Goal: Information Seeking & Learning: Learn about a topic

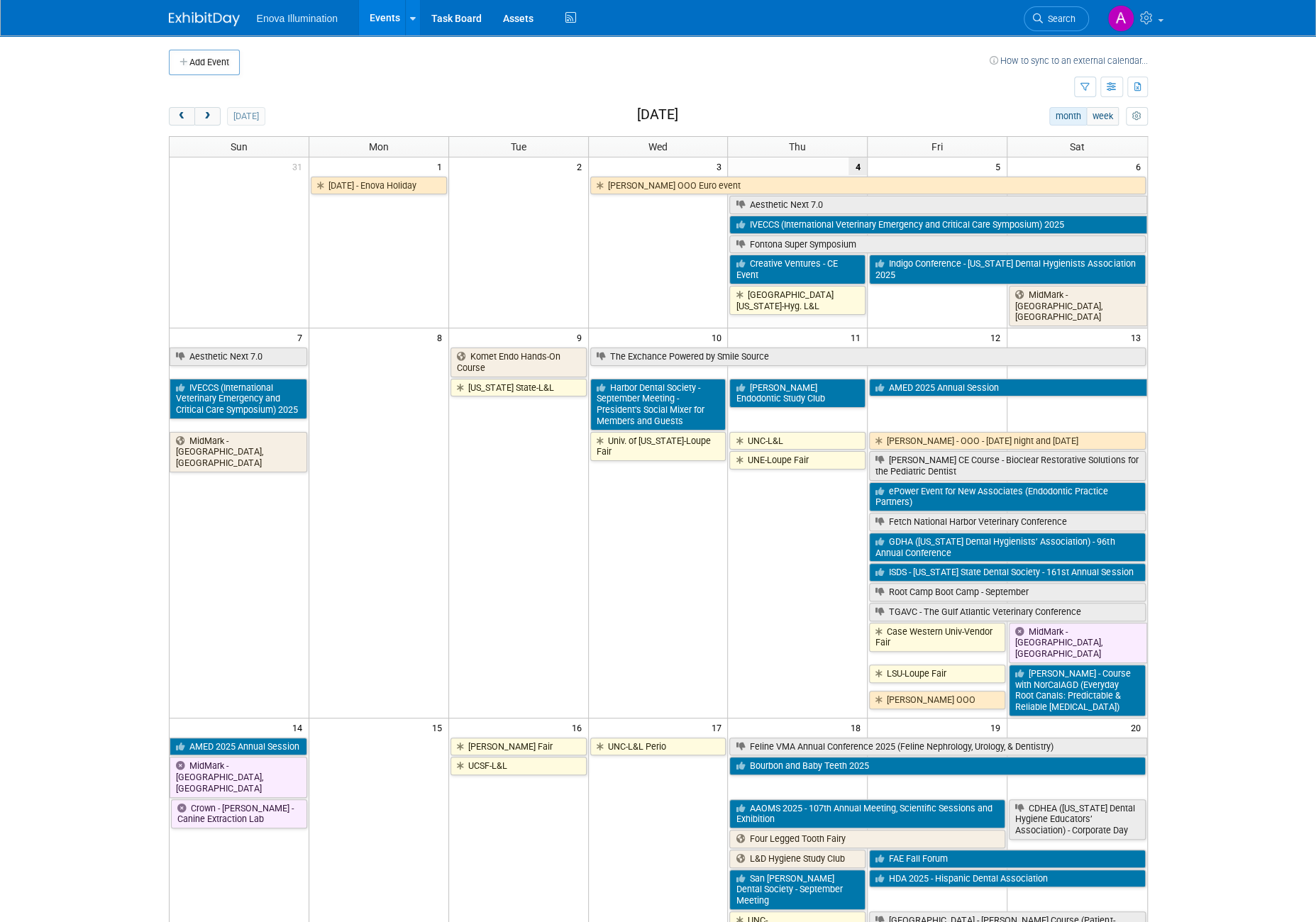
click at [658, 557] on td "Univ. of [US_STATE]-Loupe Fair" at bounding box center [658, 573] width 140 height 286
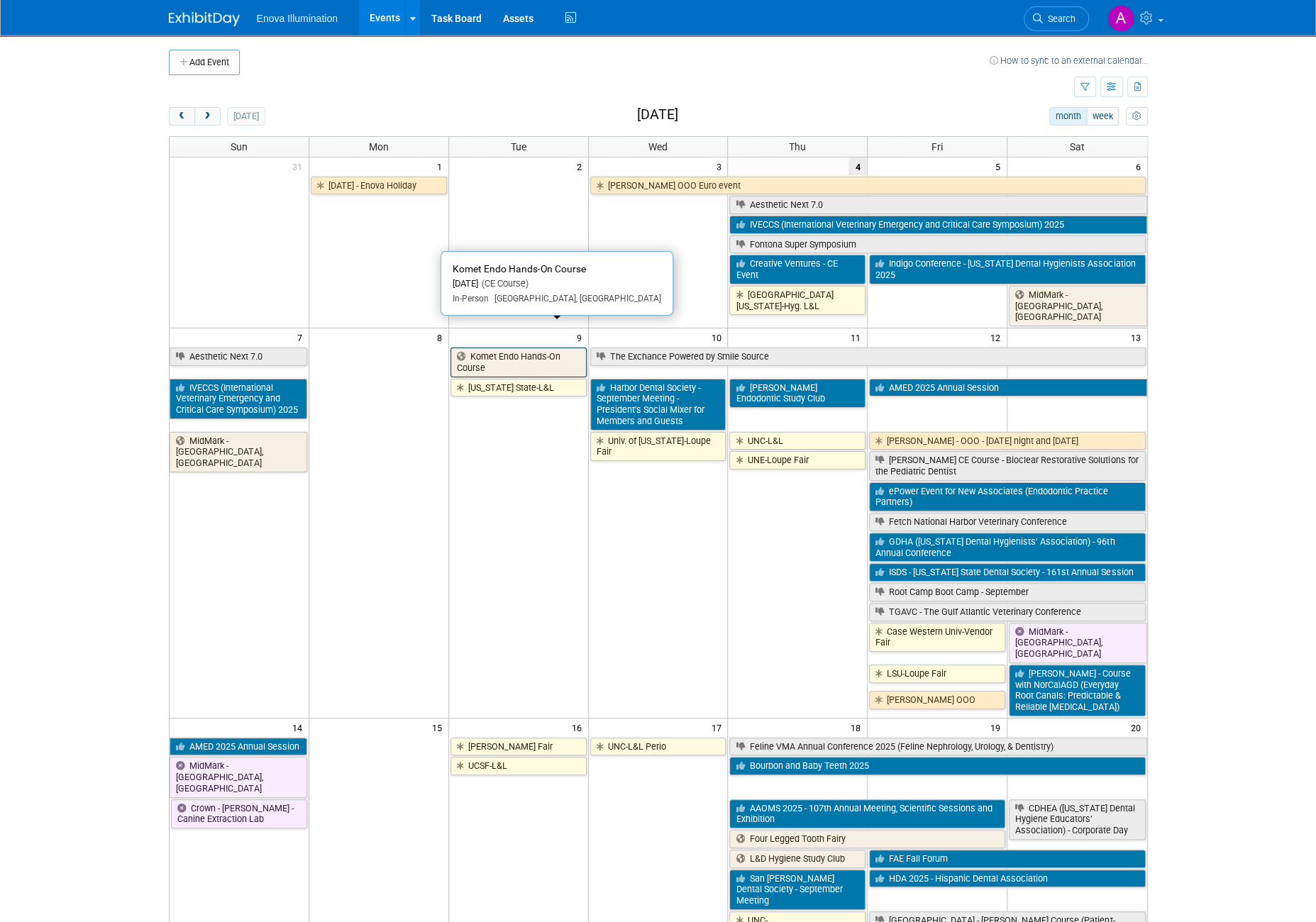
click at [482, 348] on link "Komet Endo Hands-On Course" at bounding box center [518, 362] width 136 height 29
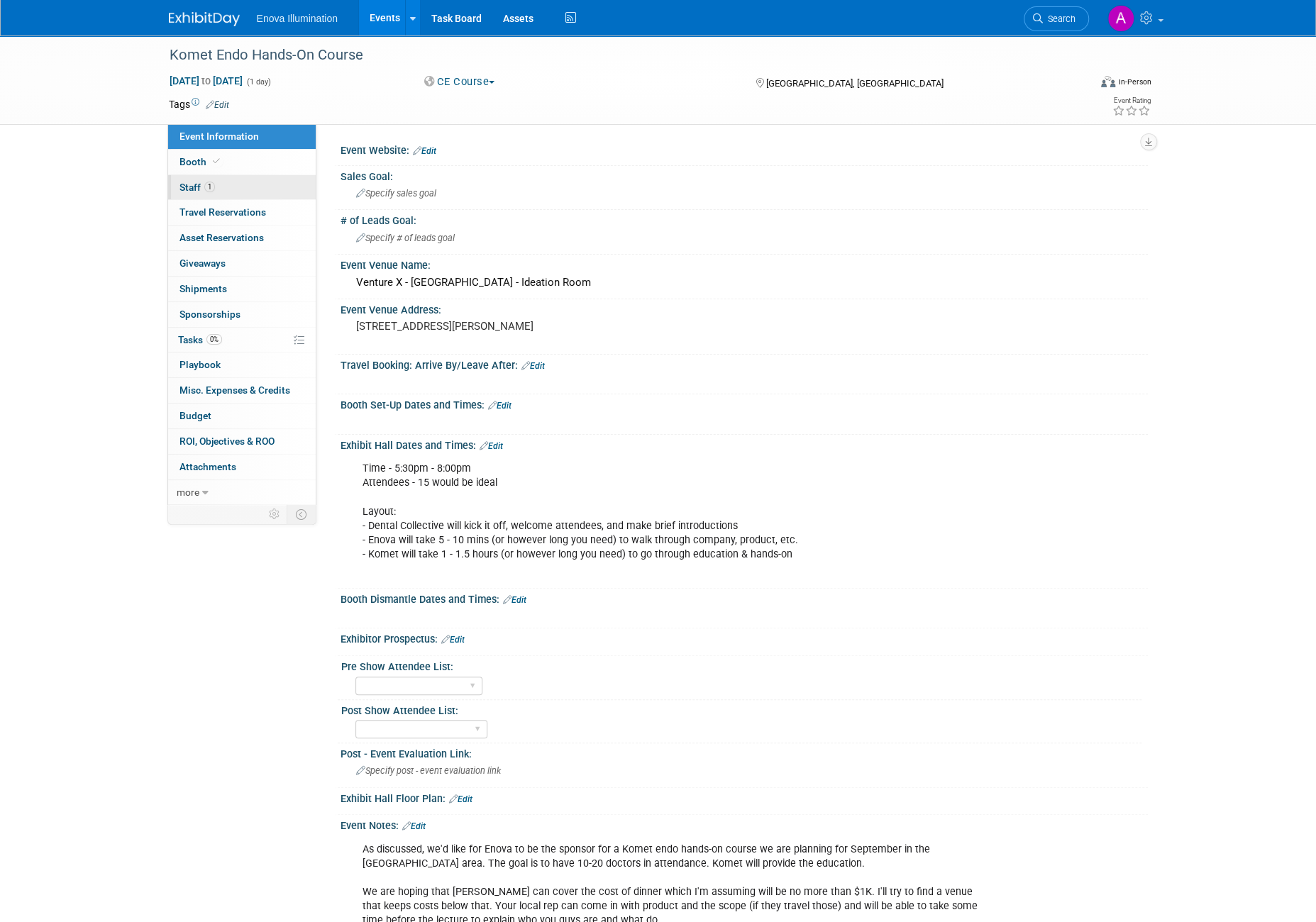
click at [252, 191] on link "1 Staff 1" at bounding box center [241, 187] width 147 height 25
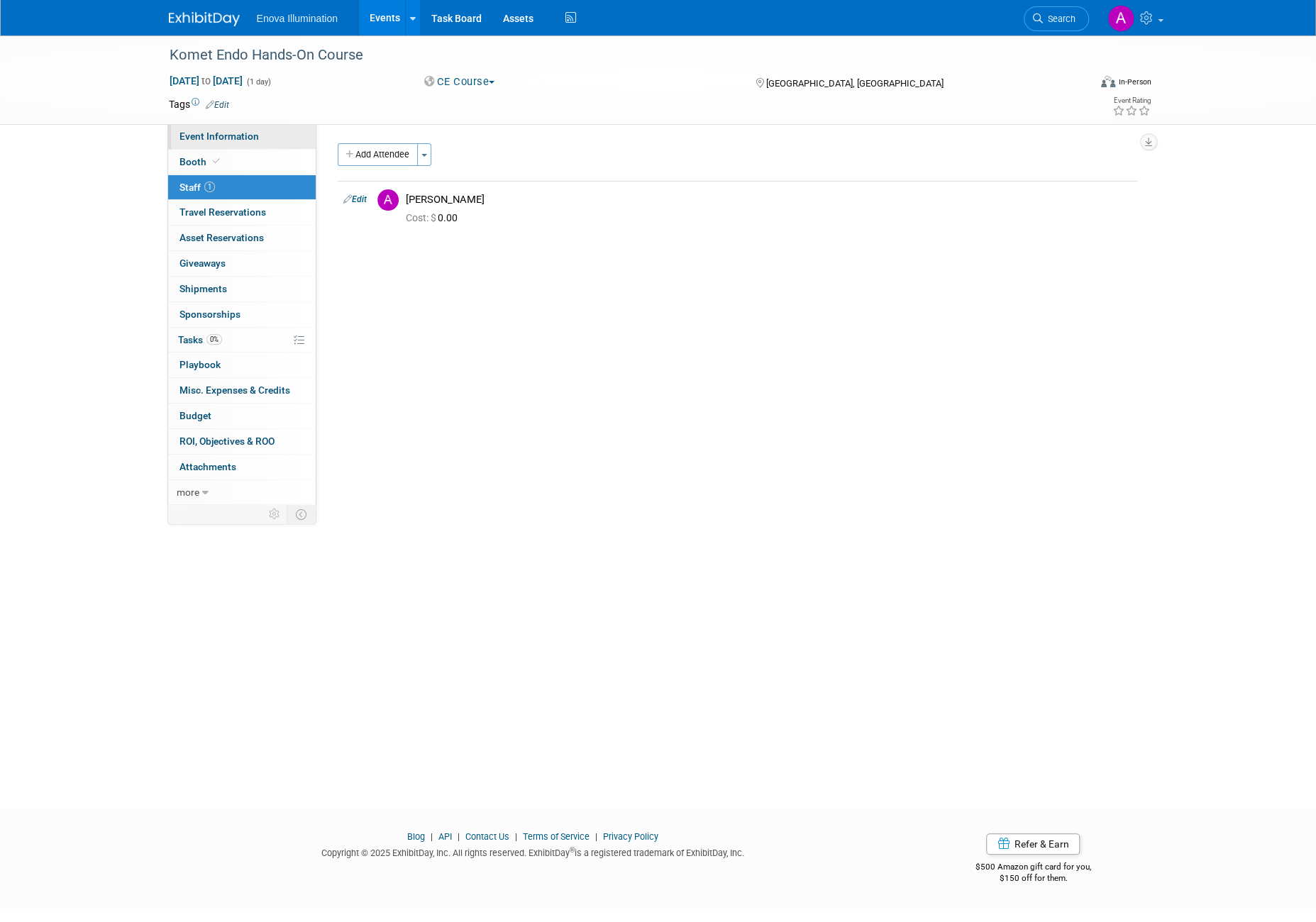
click at [256, 133] on link "Event Information" at bounding box center [241, 136] width 147 height 25
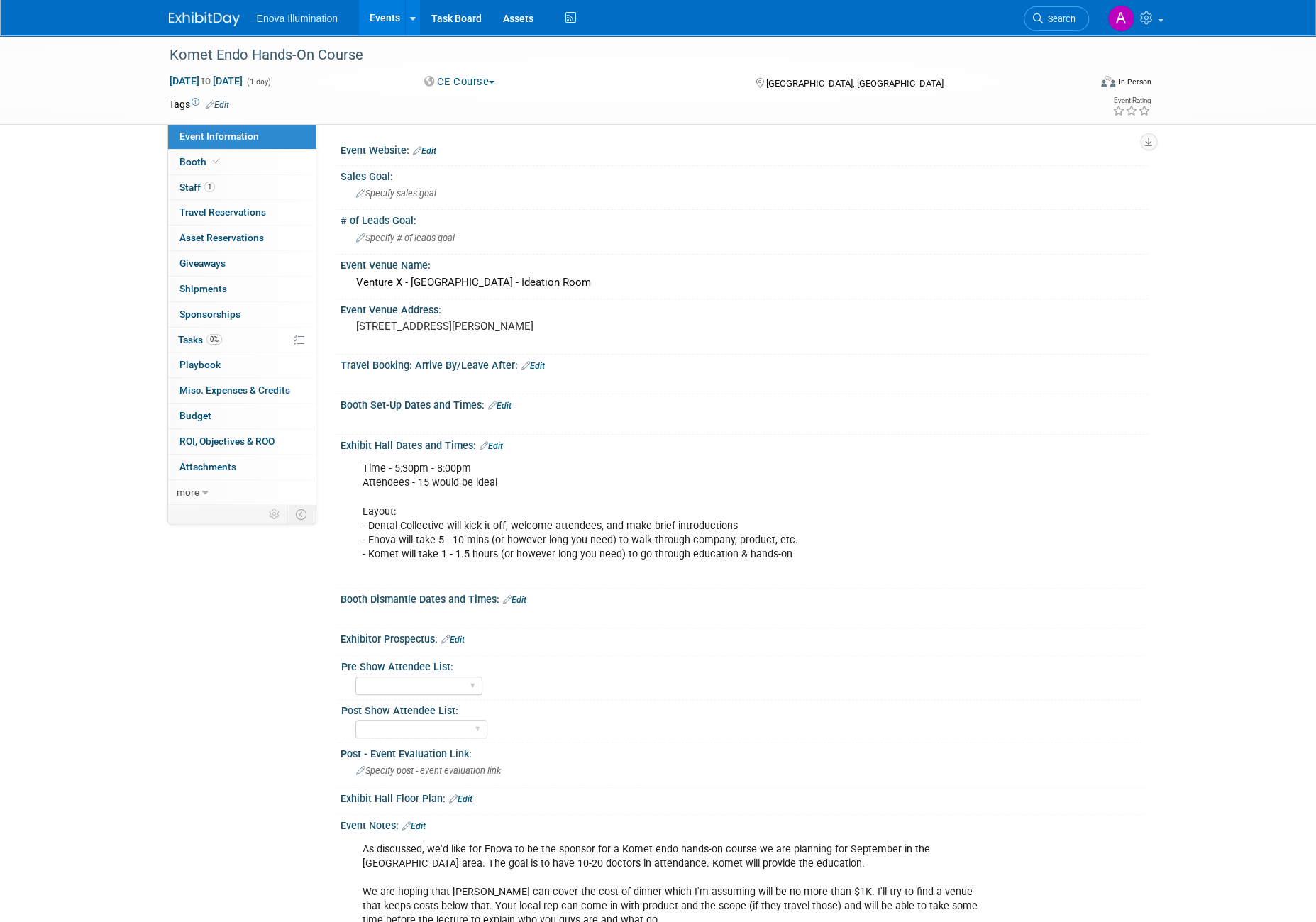
click at [189, 10] on link at bounding box center [213, 12] width 88 height 11
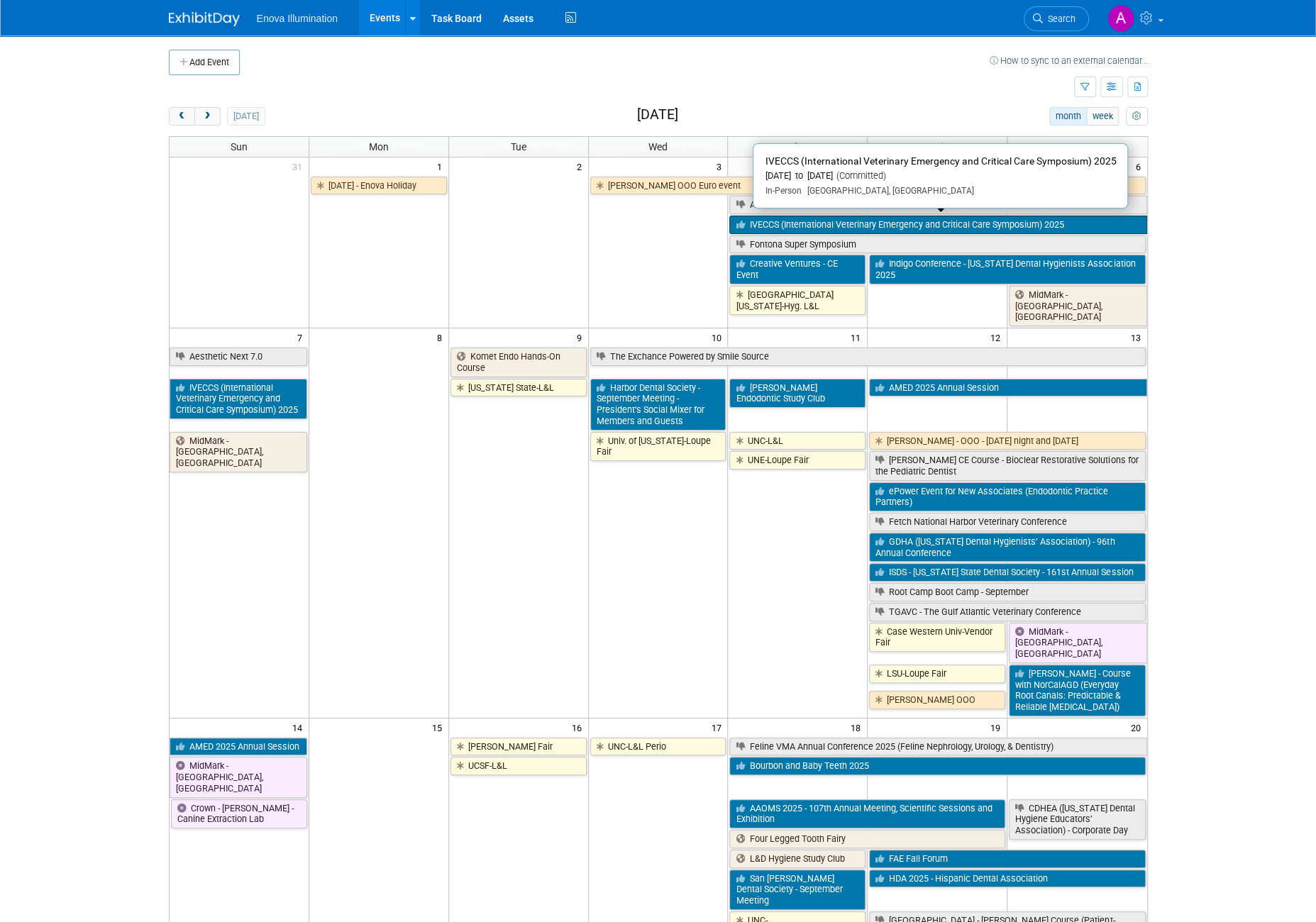
click at [838, 219] on link "IVECCS (International Veterinary Emergency and Critical Care Symposium) 2025" at bounding box center [938, 225] width 417 height 18
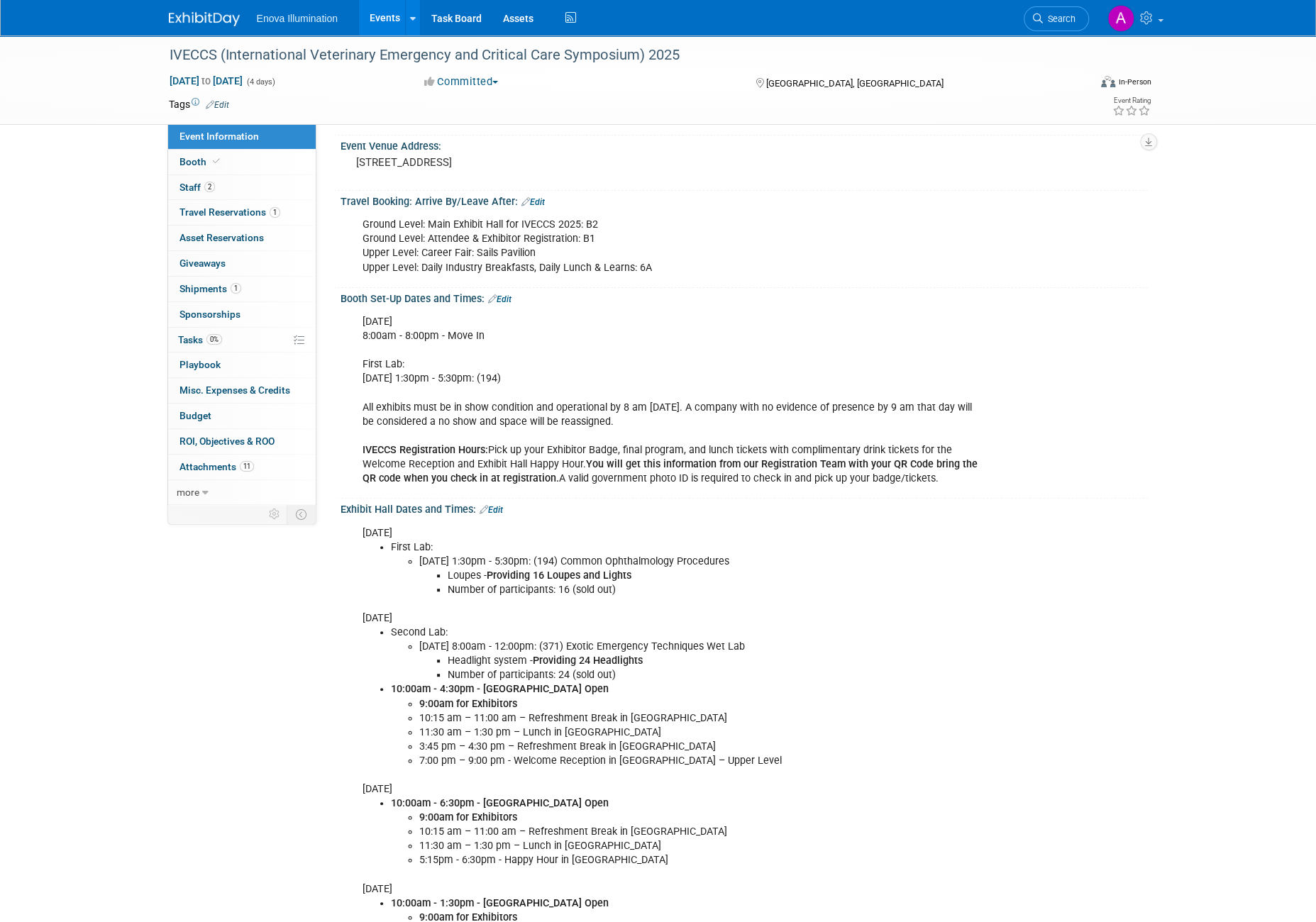
scroll to position [213, 0]
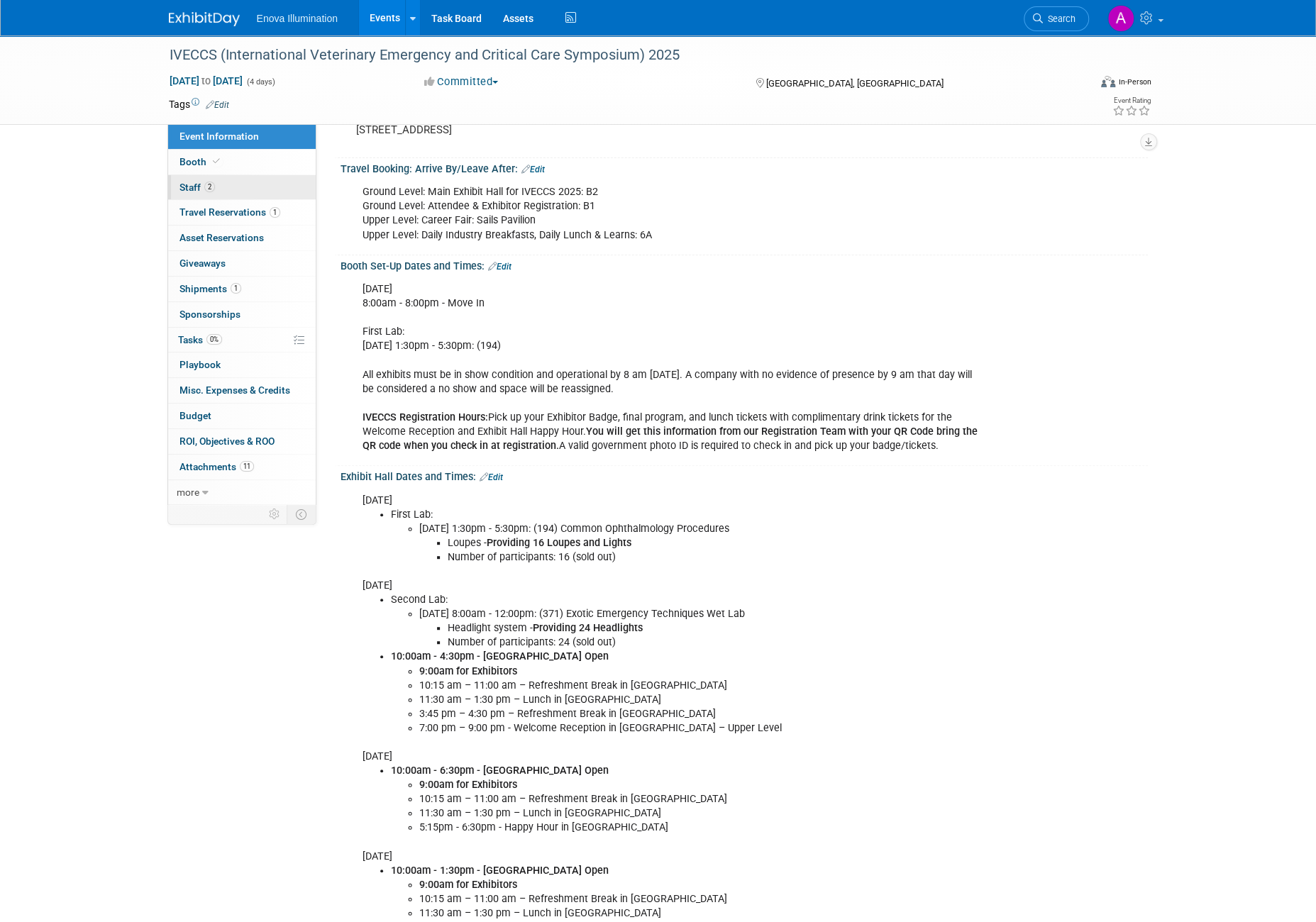
click at [256, 178] on link "2 Staff 2" at bounding box center [241, 187] width 147 height 25
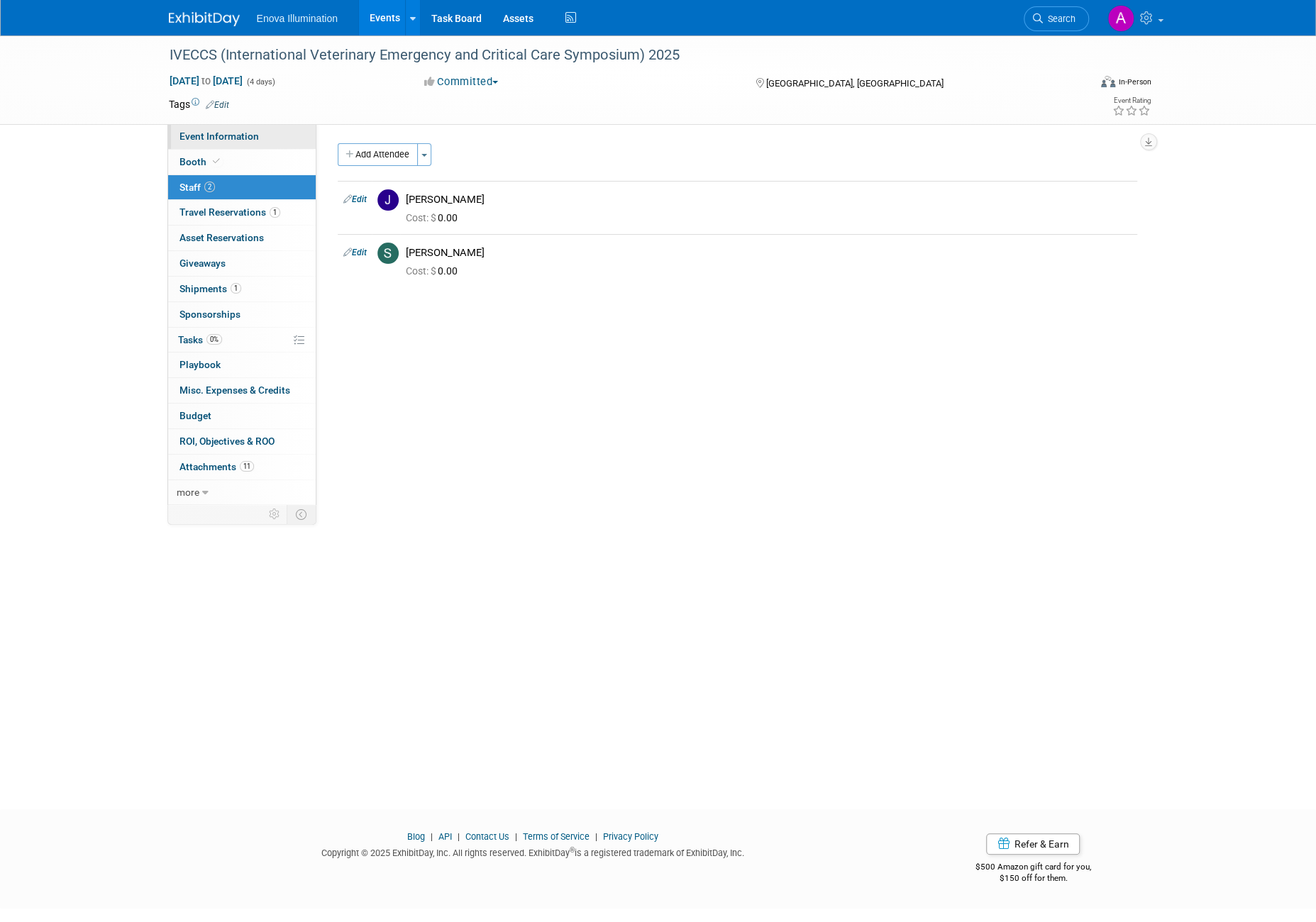
click at [264, 137] on link "Event Information" at bounding box center [241, 136] width 147 height 25
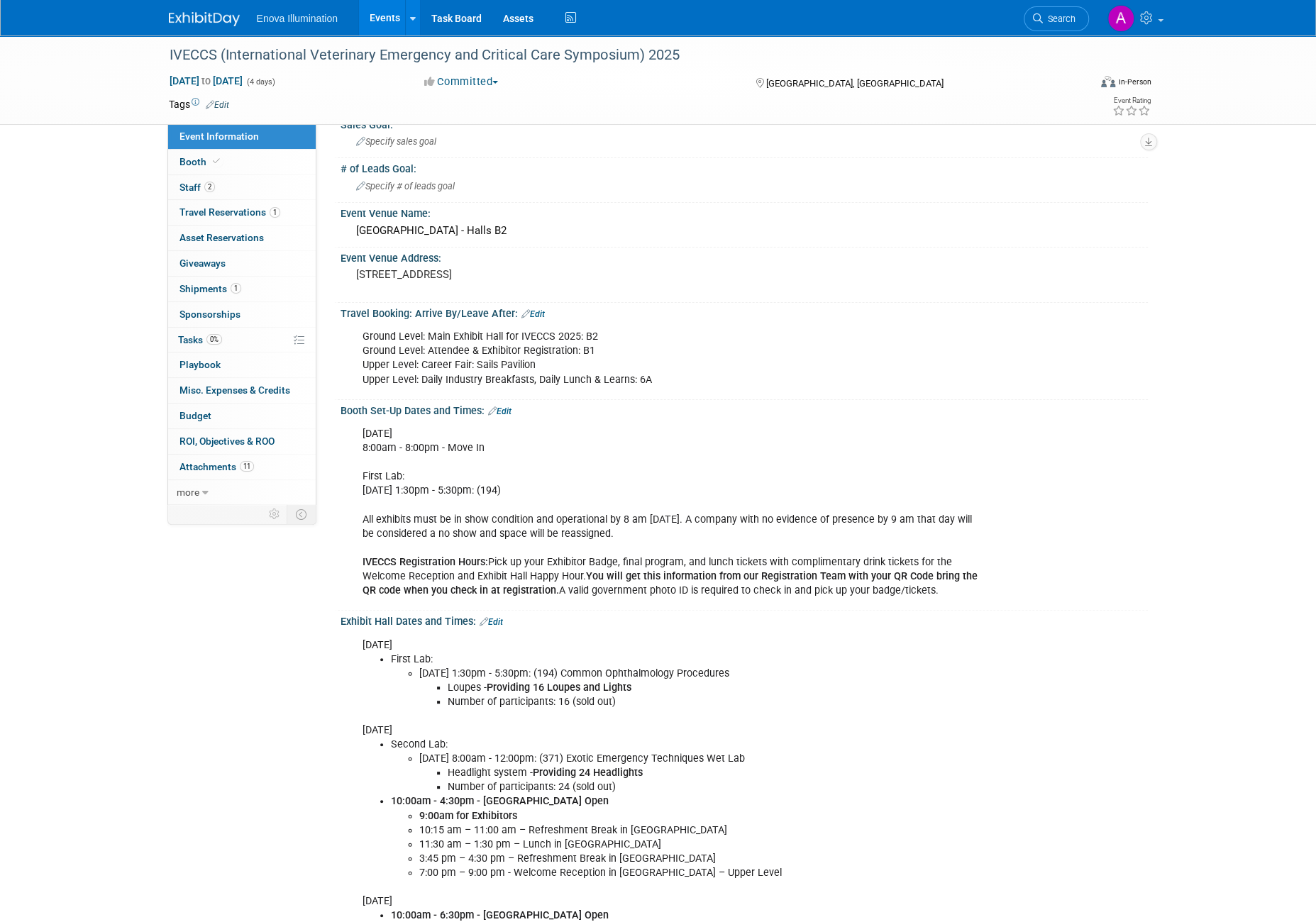
scroll to position [213, 0]
